Goal: Find specific page/section: Find specific page/section

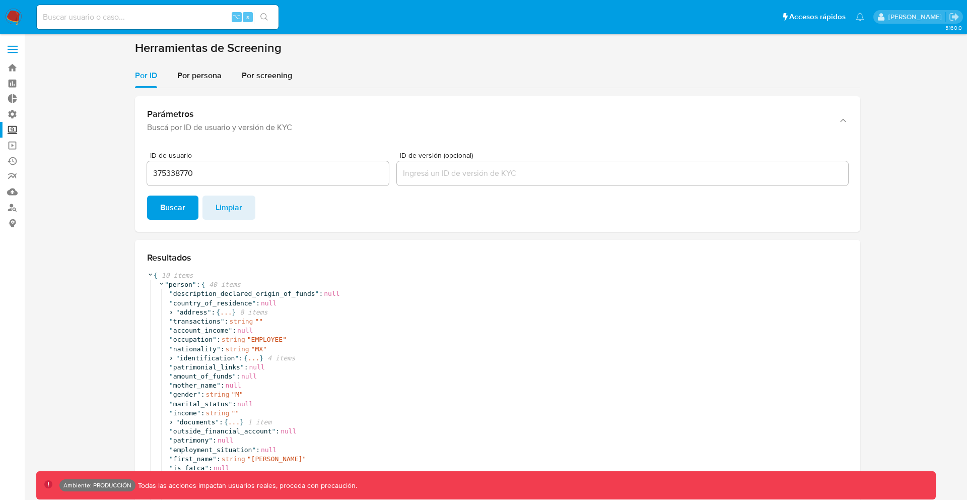
scroll to position [402, 0]
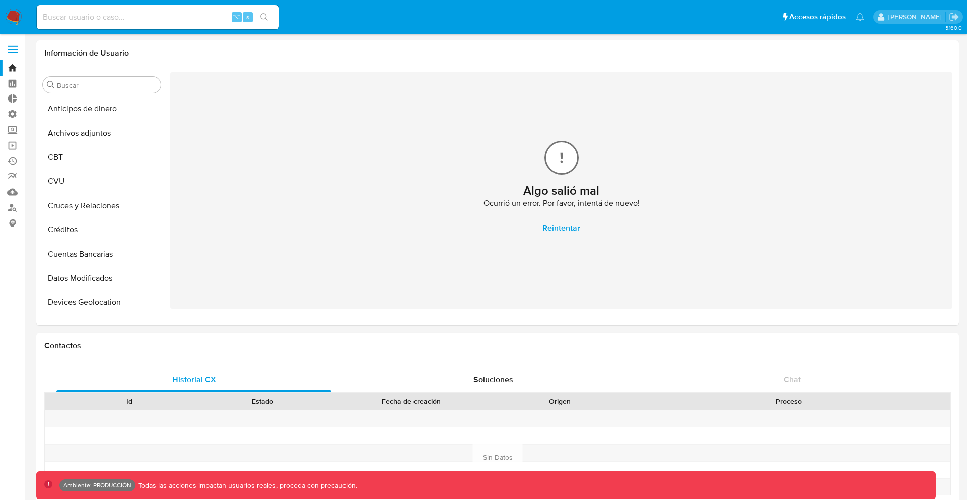
select select "10"
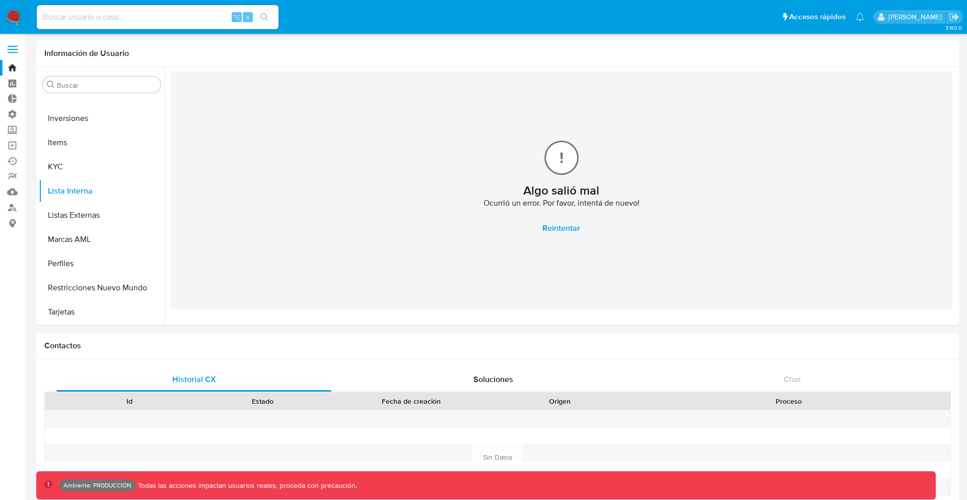
click at [163, 21] on input at bounding box center [158, 17] width 242 height 13
paste input "1258160780"
type input "1258160780"
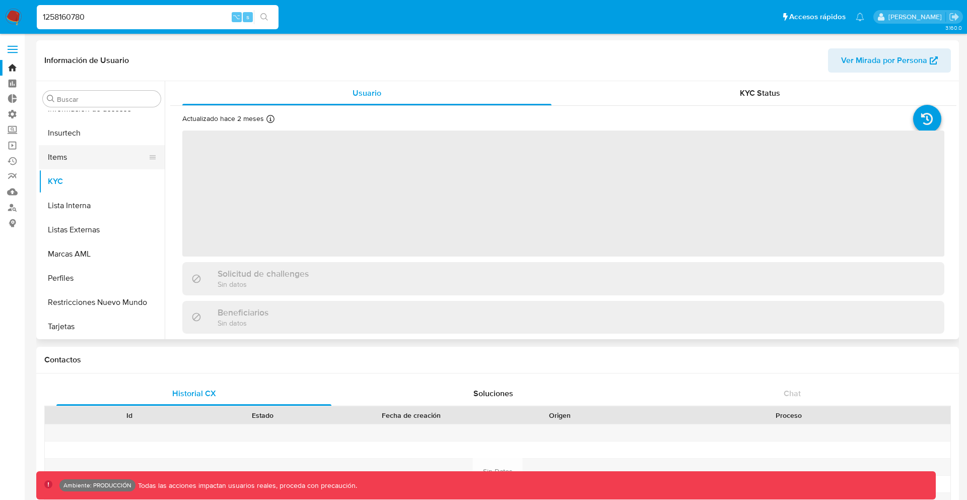
scroll to position [426, 0]
select select "10"
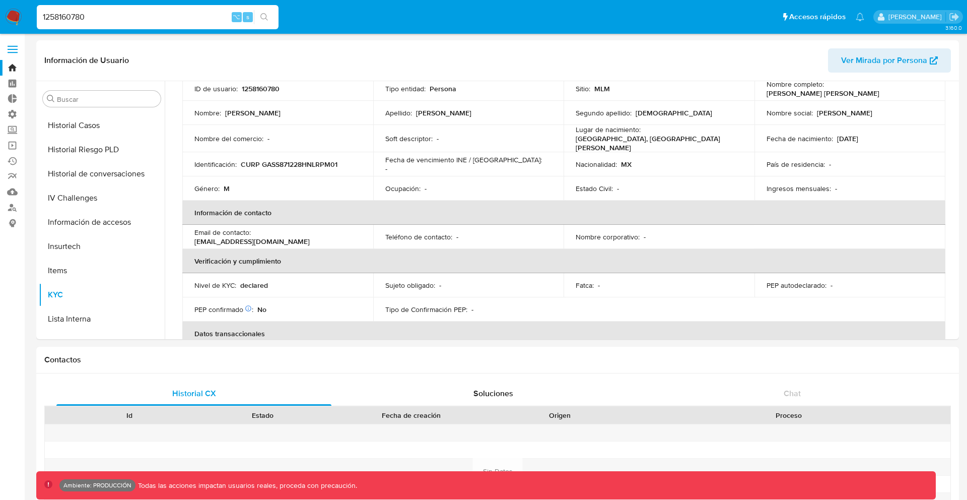
scroll to position [77, 0]
